Goal: Information Seeking & Learning: Learn about a topic

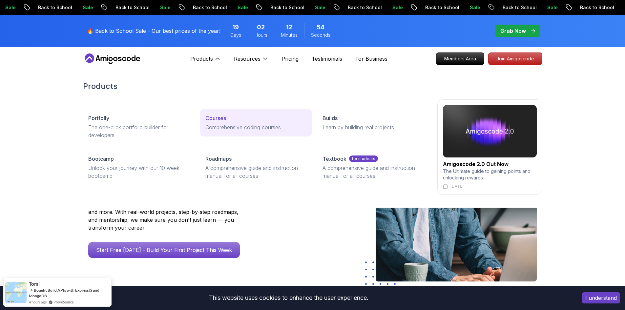
click at [220, 124] on p "Comprehensive coding courses" at bounding box center [255, 127] width 101 height 8
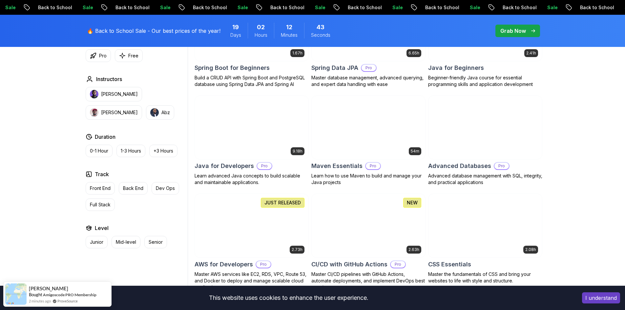
scroll to position [426, 0]
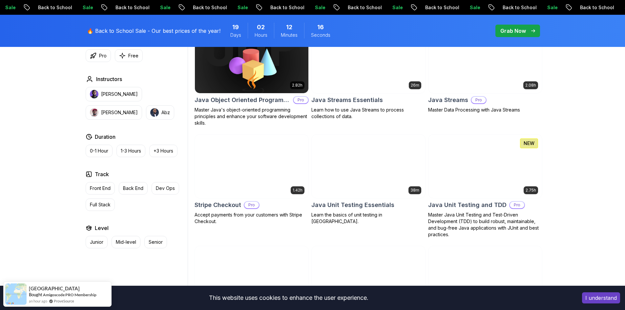
scroll to position [1115, 0]
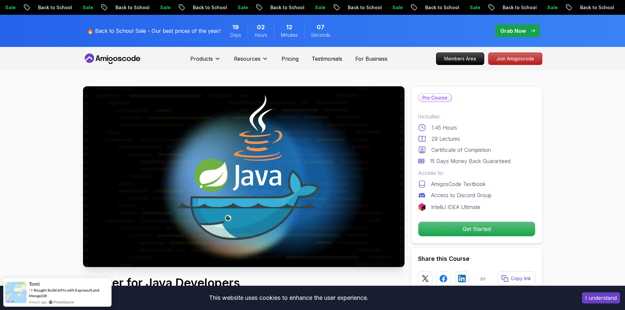
click at [499, 223] on div "Pro Course Includes: 1.45 Hours 29 Lectures Certificate of Completion 15 Days M…" at bounding box center [476, 164] width 131 height 157
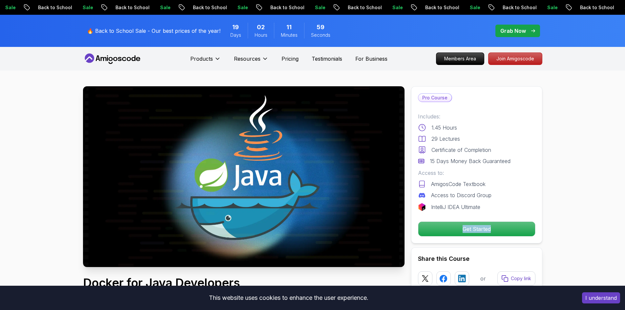
click at [490, 228] on p "Get Started" at bounding box center [476, 229] width 117 height 14
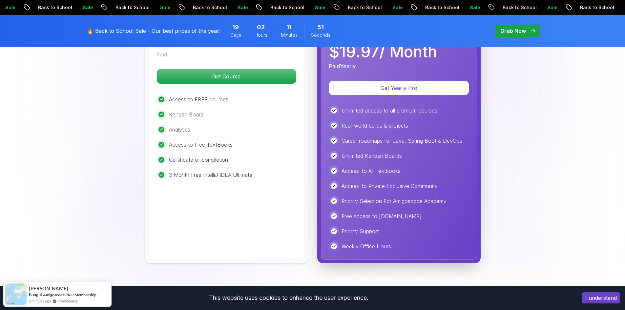
scroll to position [1441, 0]
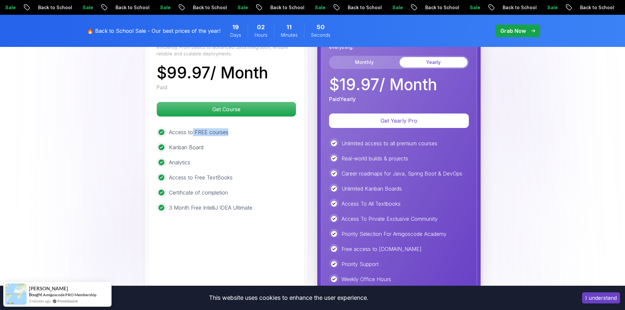
click at [234, 127] on div "Access to FREE courses" at bounding box center [226, 132] width 140 height 10
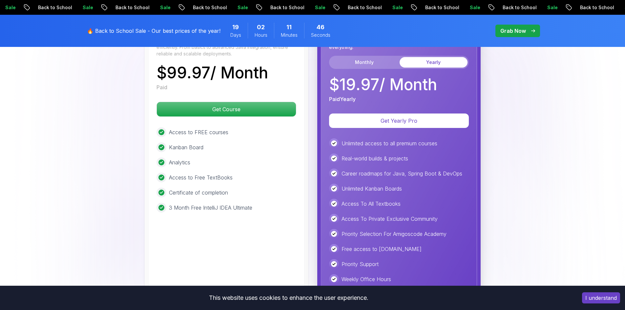
click at [184, 128] on p "Access to FREE courses" at bounding box center [198, 132] width 59 height 8
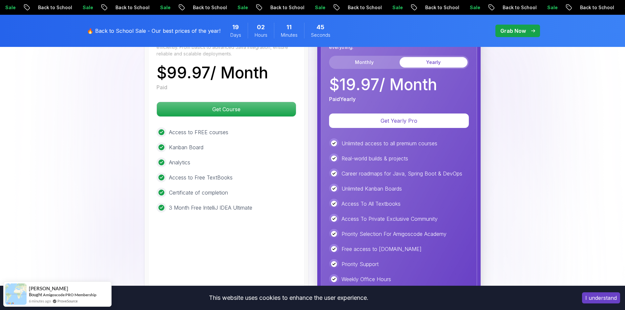
click at [181, 143] on p "Kanban Board" at bounding box center [186, 147] width 34 height 8
drag, startPoint x: 347, startPoint y: 133, endPoint x: 442, endPoint y: 133, distance: 95.1
click at [442, 138] on div "Unlimited access to all premium courses" at bounding box center [399, 143] width 140 height 10
drag, startPoint x: 342, startPoint y: 149, endPoint x: 405, endPoint y: 149, distance: 63.0
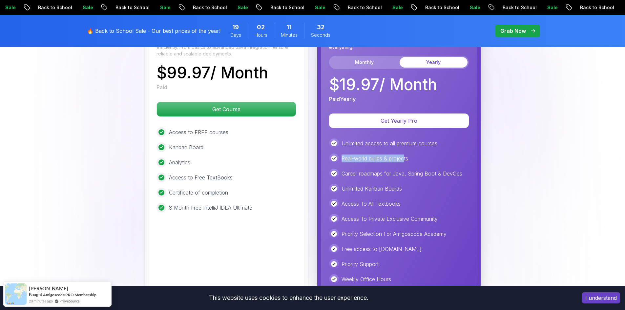
click at [405, 154] on p "Real-world builds & projects" at bounding box center [374, 158] width 67 height 8
drag, startPoint x: 358, startPoint y: 165, endPoint x: 426, endPoint y: 164, distance: 67.9
click at [426, 170] on p "Career roadmaps for Java, Spring Boot & DevOps" at bounding box center [401, 174] width 121 height 8
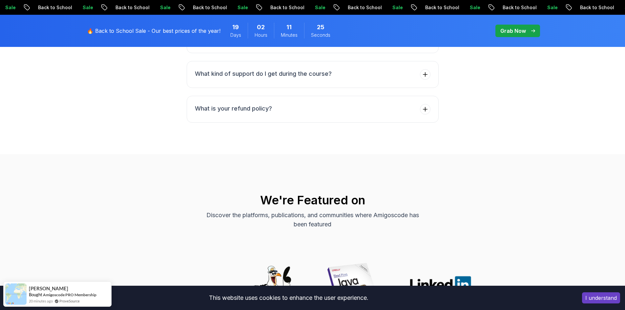
scroll to position [2062, 0]
